Goal: Task Accomplishment & Management: Manage account settings

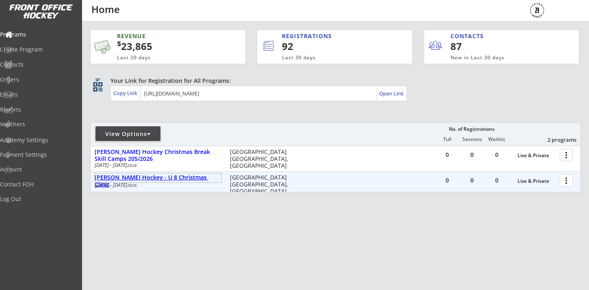
click at [138, 176] on div "[PERSON_NAME] Hockey - U 8 Christmas Clinic" at bounding box center [158, 181] width 127 height 14
click at [571, 176] on div at bounding box center [568, 180] width 14 height 14
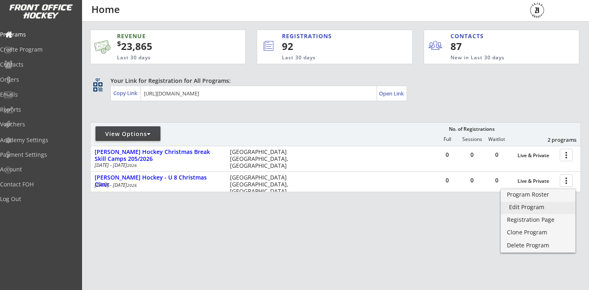
click at [538, 206] on div "Edit Program" at bounding box center [538, 207] width 58 height 6
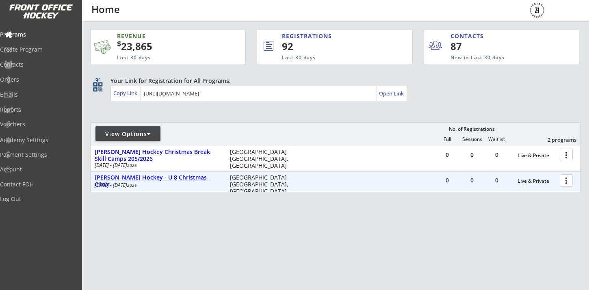
click at [157, 179] on div "[PERSON_NAME] Hockey - U 8 Christmas Clinic" at bounding box center [158, 181] width 127 height 14
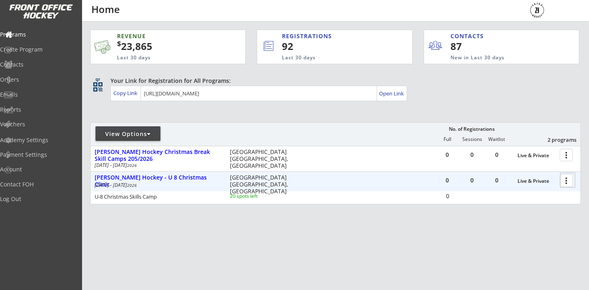
click at [569, 183] on div at bounding box center [568, 180] width 14 height 14
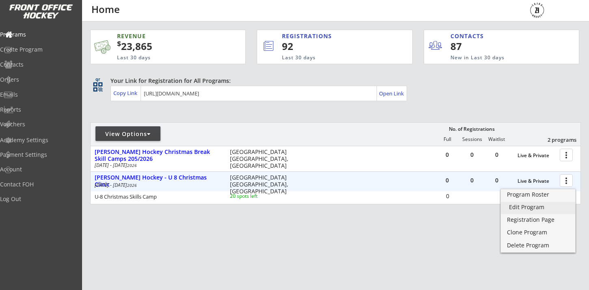
click at [538, 210] on div "Edit Program" at bounding box center [538, 207] width 58 height 6
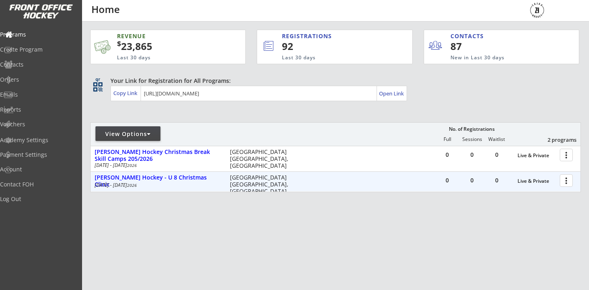
click at [563, 173] on div "more_vert" at bounding box center [566, 181] width 17 height 16
click at [565, 180] on div at bounding box center [568, 180] width 14 height 14
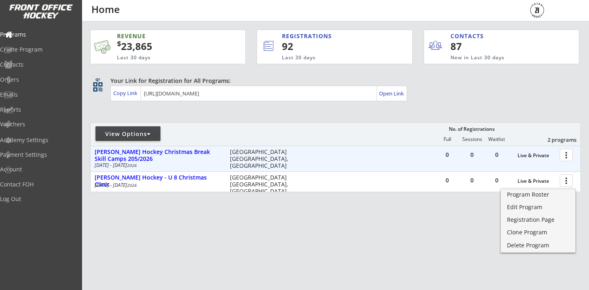
click at [570, 154] on div at bounding box center [568, 154] width 14 height 14
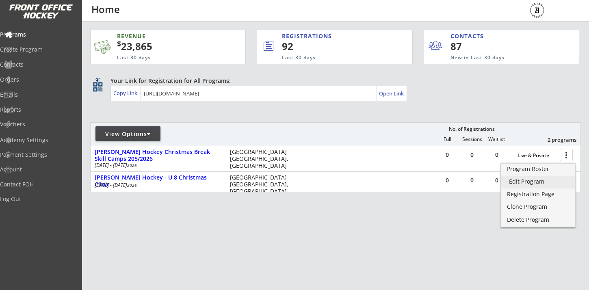
click at [527, 180] on div "Edit Program" at bounding box center [538, 182] width 58 height 6
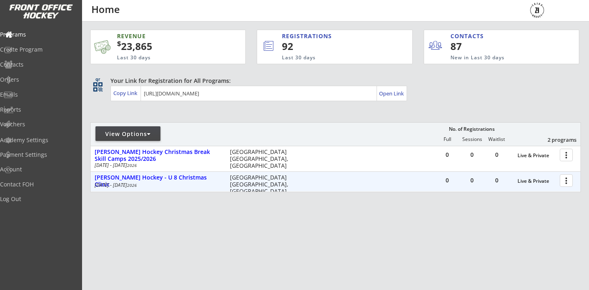
click at [570, 181] on div at bounding box center [568, 180] width 14 height 14
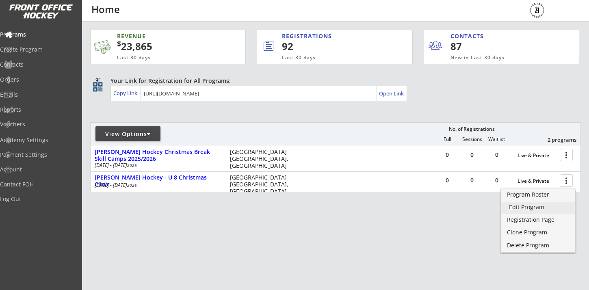
click at [532, 207] on div "Edit Program" at bounding box center [538, 207] width 58 height 6
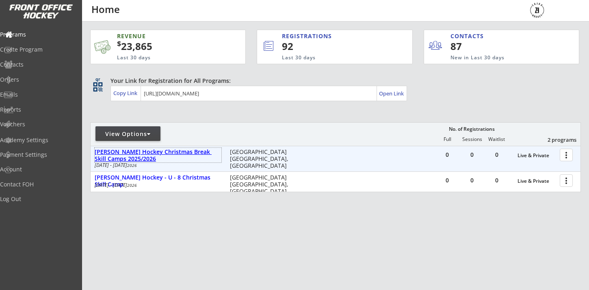
click at [188, 155] on div "[PERSON_NAME] Hockey Christmas Break Skill Camps 2025/2026" at bounding box center [158, 156] width 127 height 14
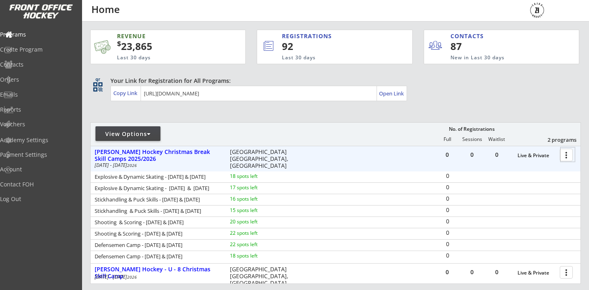
click at [565, 152] on div at bounding box center [568, 154] width 14 height 14
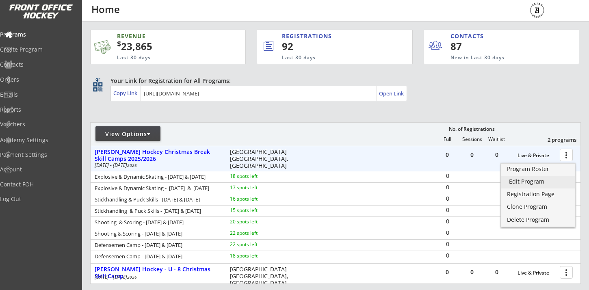
click div "Edit Program"
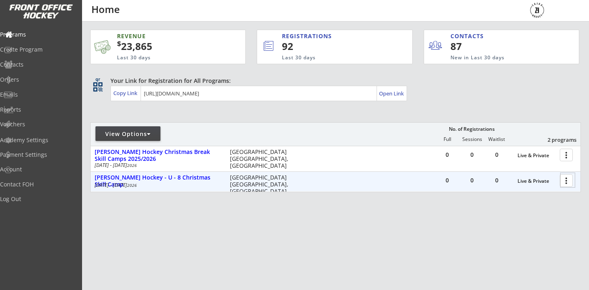
click at [564, 180] on div at bounding box center [568, 180] width 14 height 14
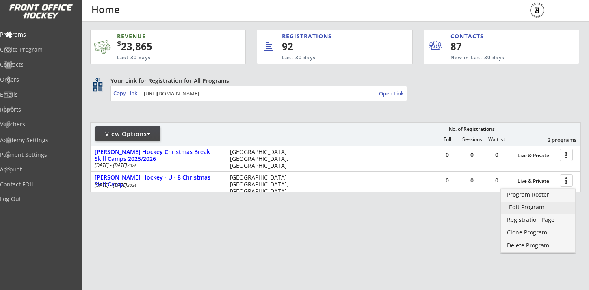
click at [533, 208] on div "Edit Program" at bounding box center [538, 207] width 58 height 6
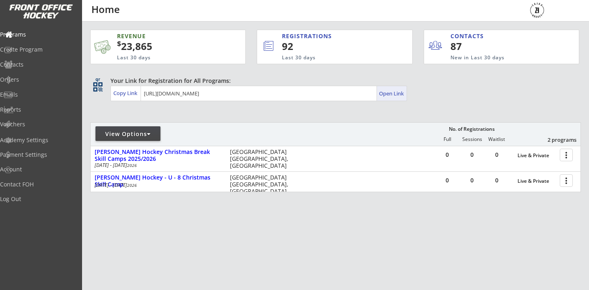
click at [394, 90] on div "Open Link" at bounding box center [392, 93] width 26 height 7
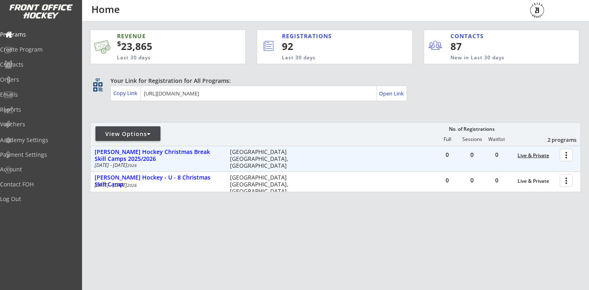
click at [533, 157] on div "Live & Private" at bounding box center [537, 156] width 38 height 6
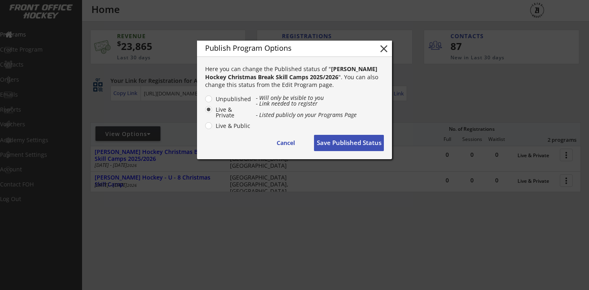
click at [258, 118] on div "- Will only be visible to you - Link needed to register - Listed publicly on yo…" at bounding box center [320, 106] width 128 height 23
click at [215, 126] on label "Live & Public" at bounding box center [232, 126] width 38 height 6
click at [204, 102] on input "Live & Public" at bounding box center [201, 98] width 5 height 5
radio input "true"
click at [331, 138] on button "Save Published Status" at bounding box center [349, 143] width 70 height 16
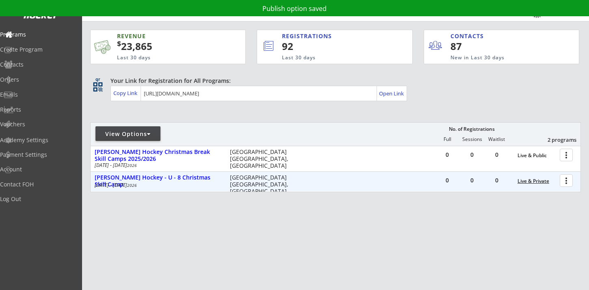
click at [531, 180] on div "Live & Private" at bounding box center [537, 181] width 38 height 6
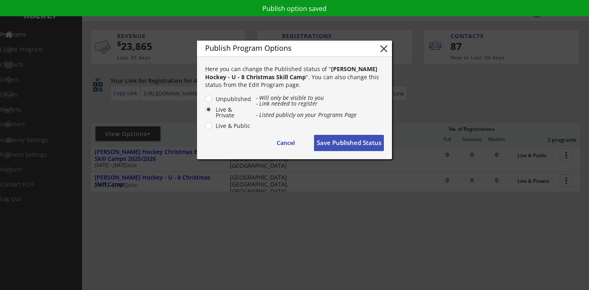
click at [223, 124] on label "Live & Public" at bounding box center [232, 126] width 38 height 6
click at [204, 102] on input "Live & Public" at bounding box center [201, 98] width 5 height 5
radio input "true"
click at [362, 147] on button "Save Published Status" at bounding box center [349, 143] width 70 height 16
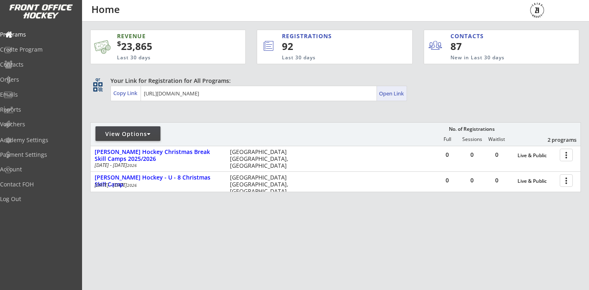
click at [396, 93] on div "Open Link" at bounding box center [392, 93] width 26 height 7
